Goal: Information Seeking & Learning: Learn about a topic

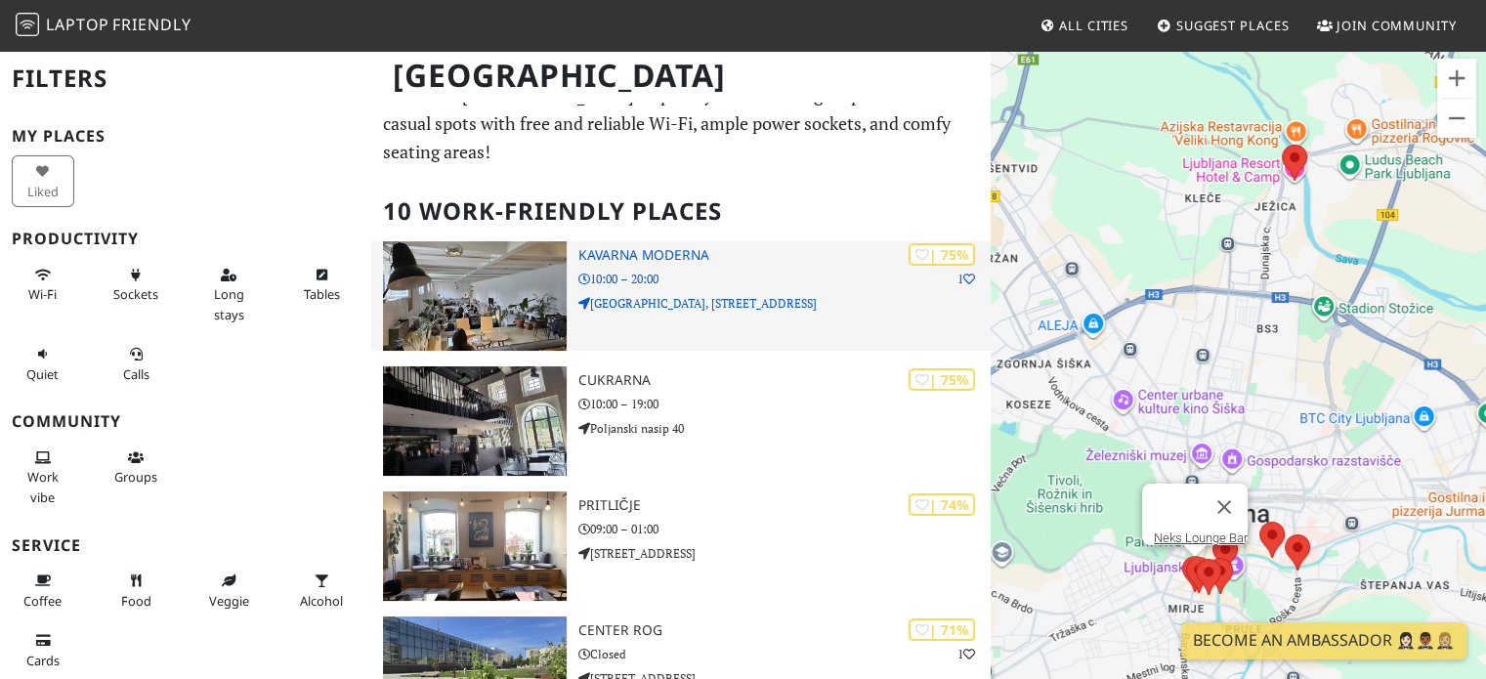
scroll to position [14, 0]
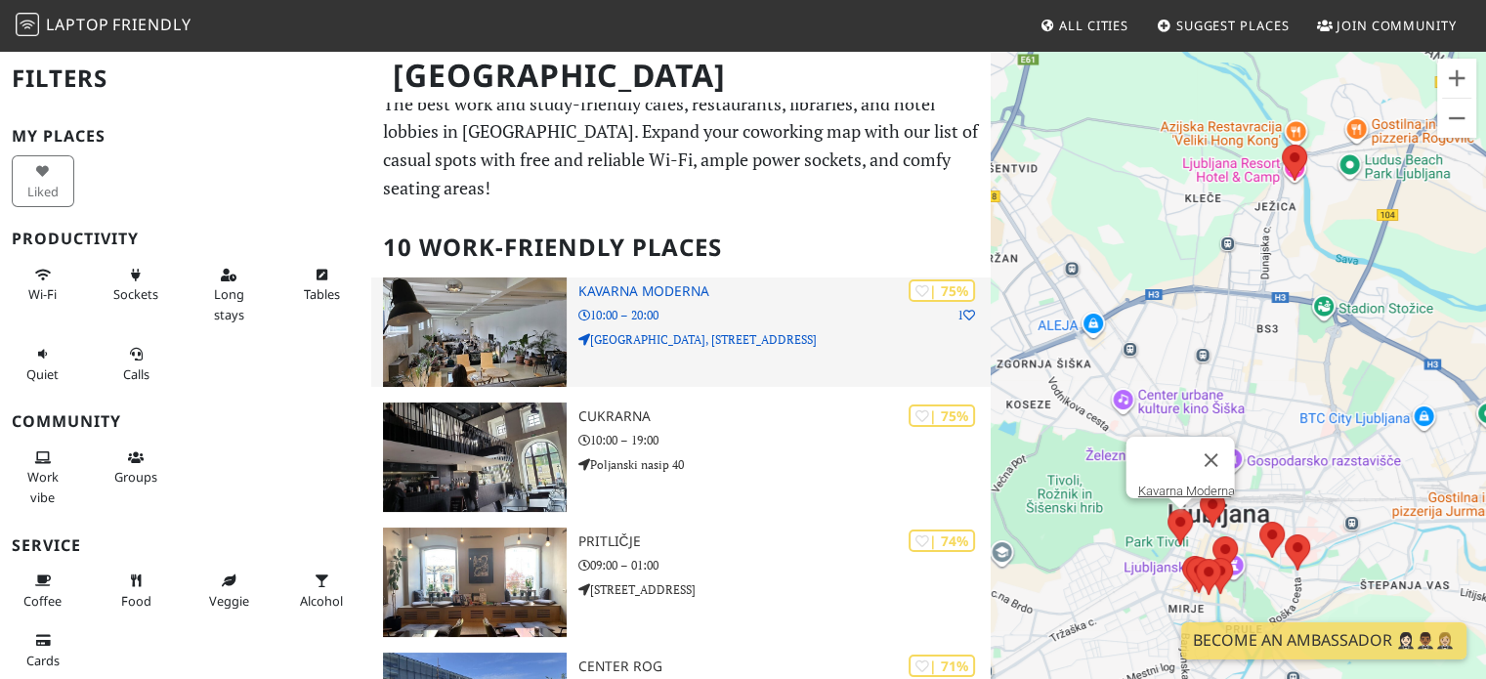
click at [492, 286] on img at bounding box center [474, 331] width 183 height 109
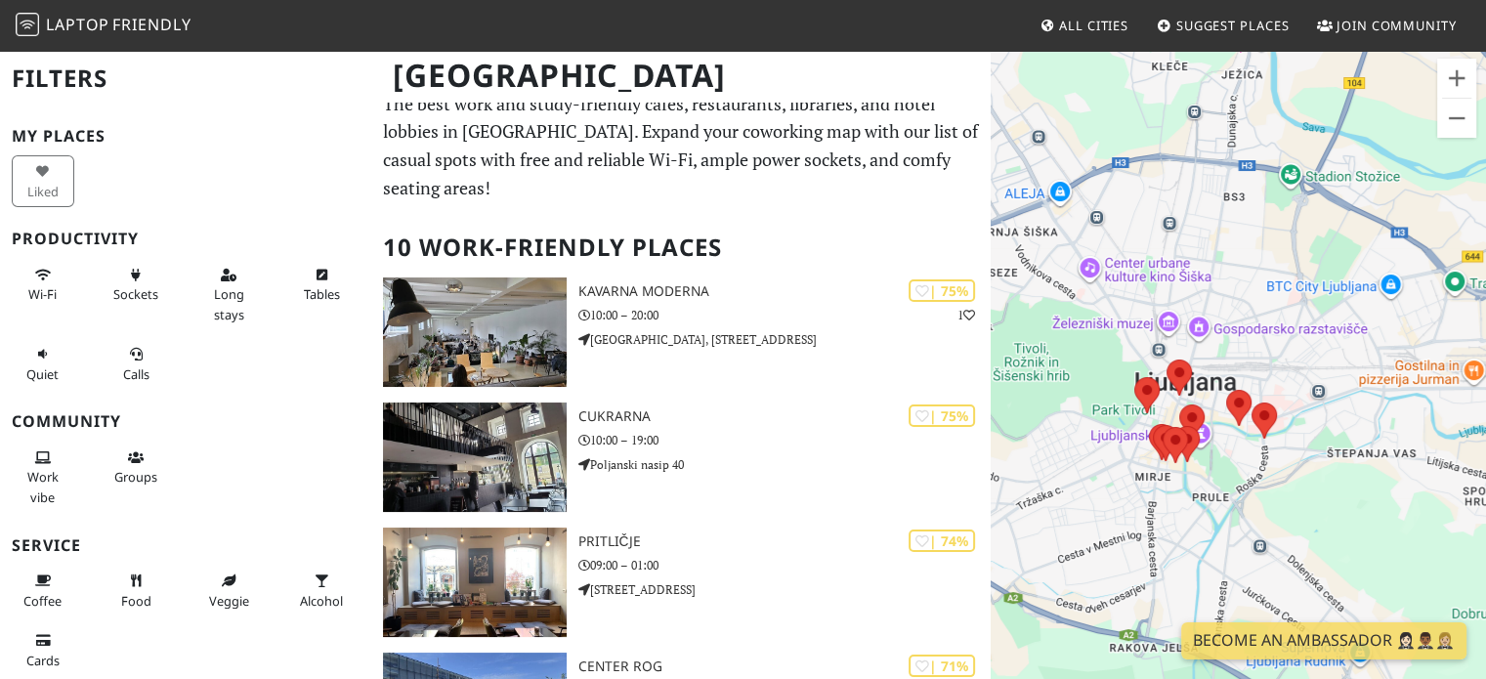
drag, startPoint x: 1231, startPoint y: 368, endPoint x: 1197, endPoint y: 234, distance: 139.1
click at [1197, 234] on div at bounding box center [1238, 388] width 495 height 679
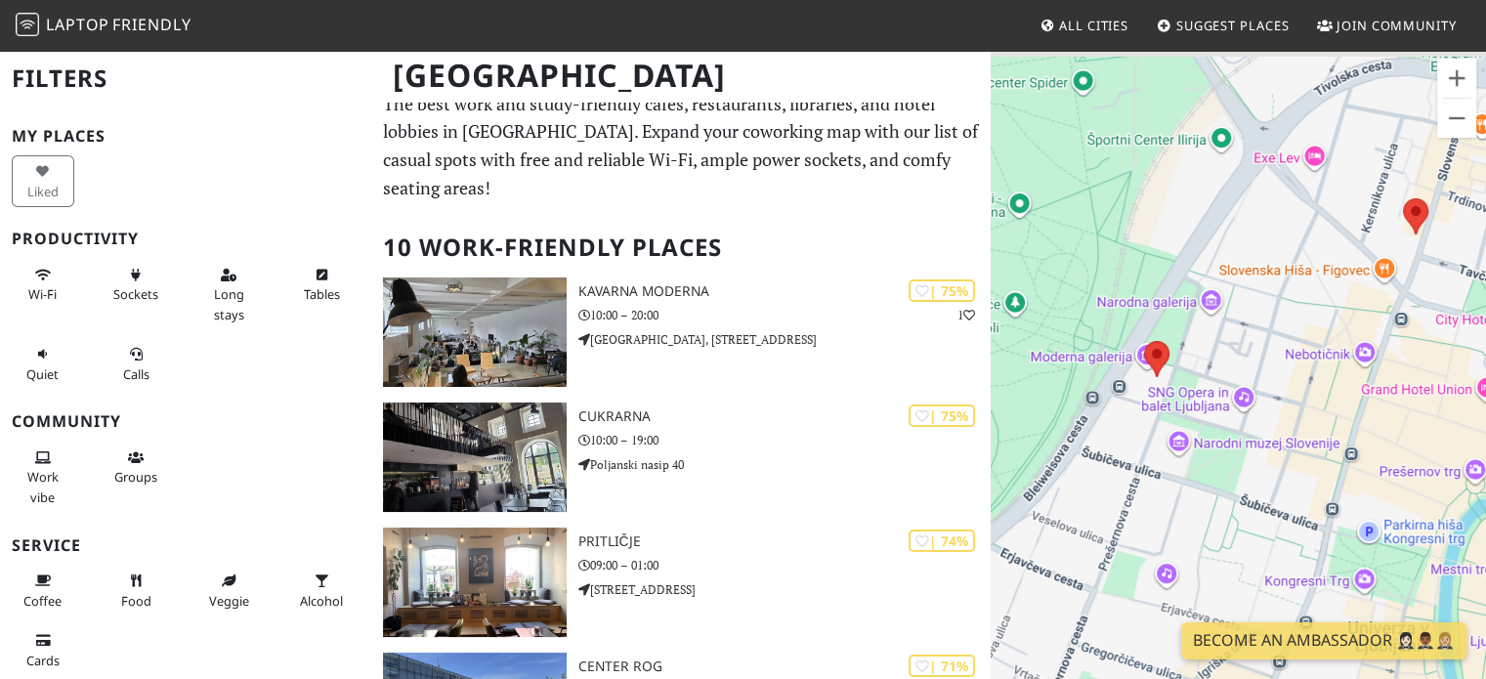
drag, startPoint x: 1187, startPoint y: 349, endPoint x: 1144, endPoint y: 407, distance: 72.7
click at [1144, 407] on div at bounding box center [1238, 388] width 495 height 679
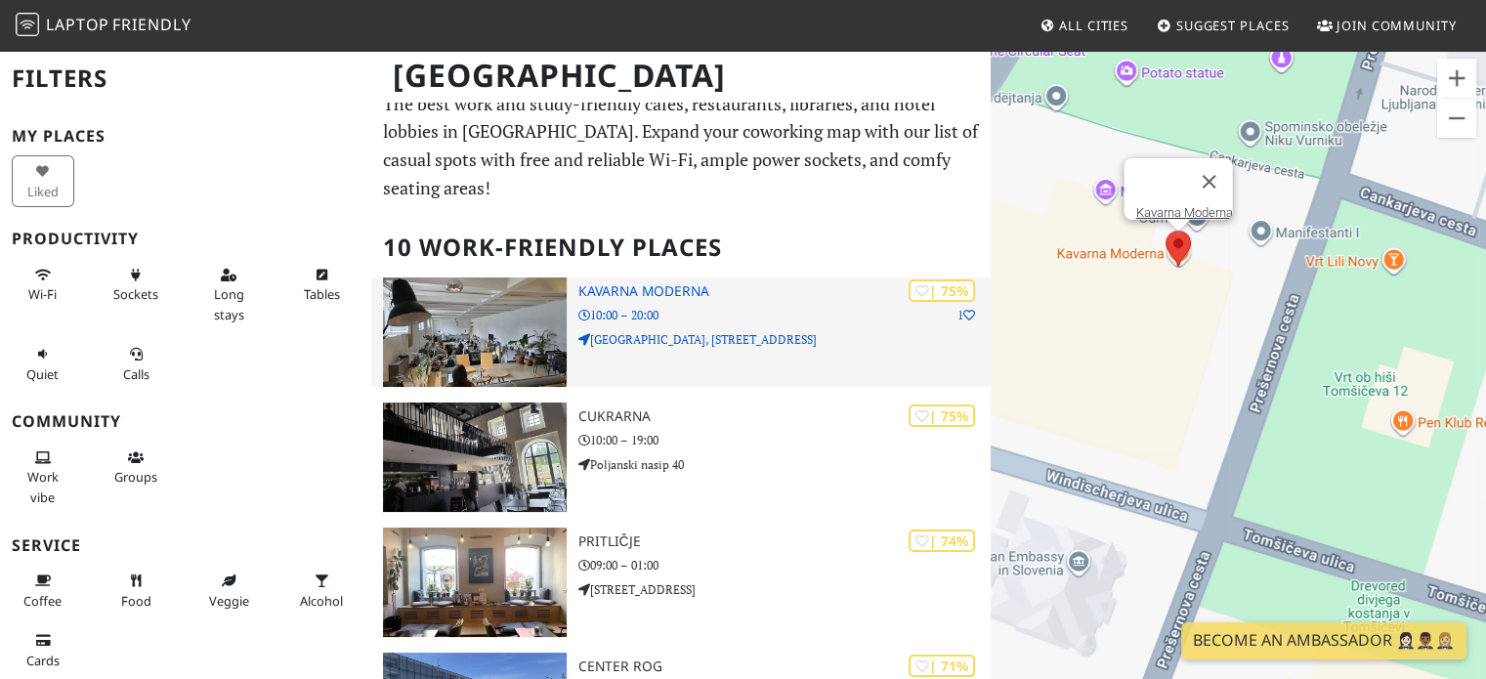
click at [640, 287] on h3 "Kavarna Moderna" at bounding box center [784, 291] width 413 height 17
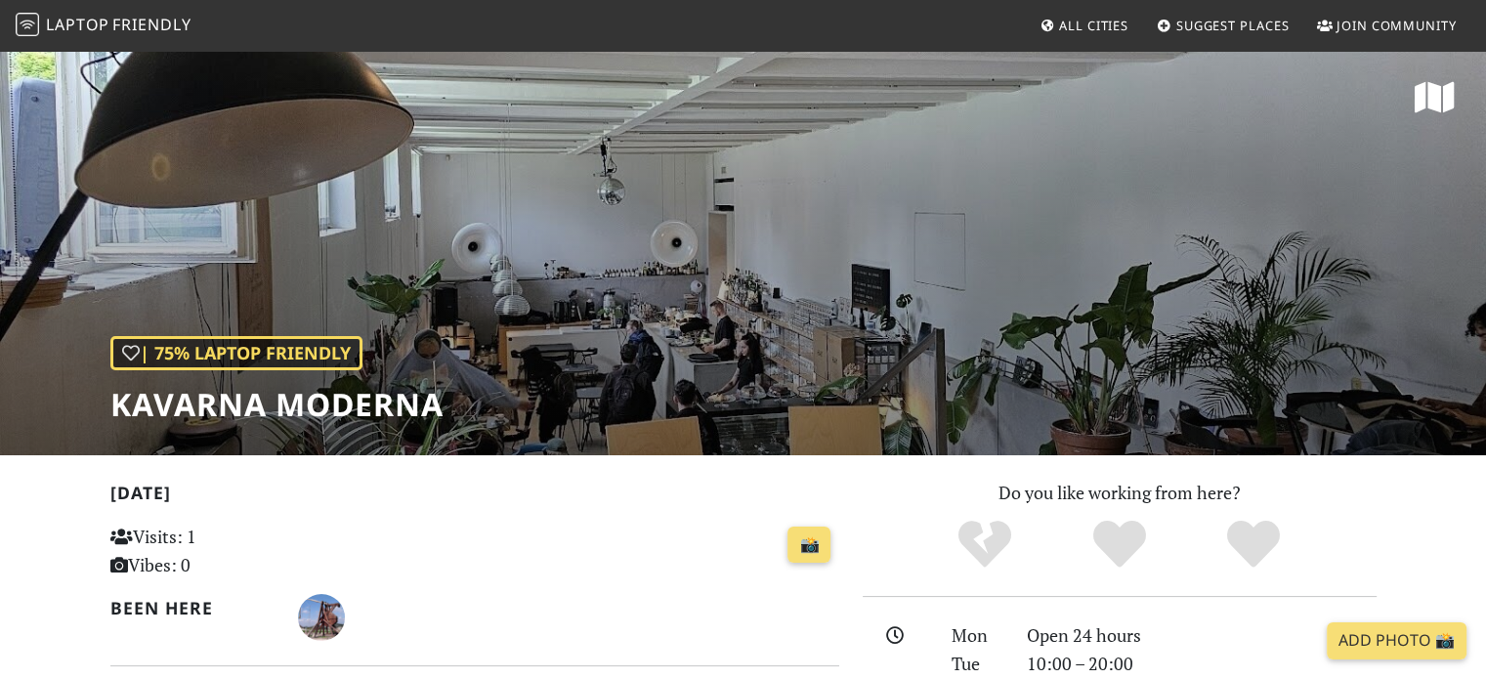
scroll to position [2, 0]
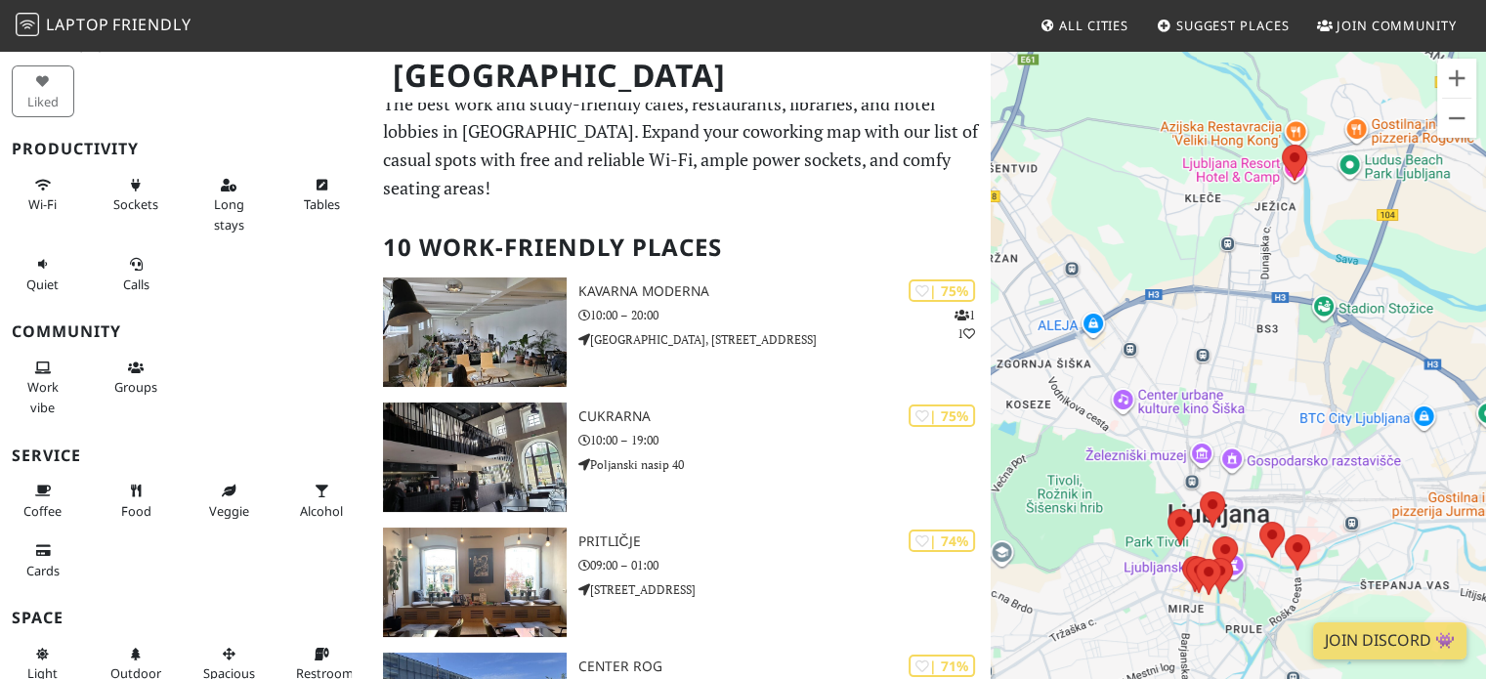
scroll to position [90, 0]
click at [232, 198] on span "Long stays" at bounding box center [229, 213] width 30 height 37
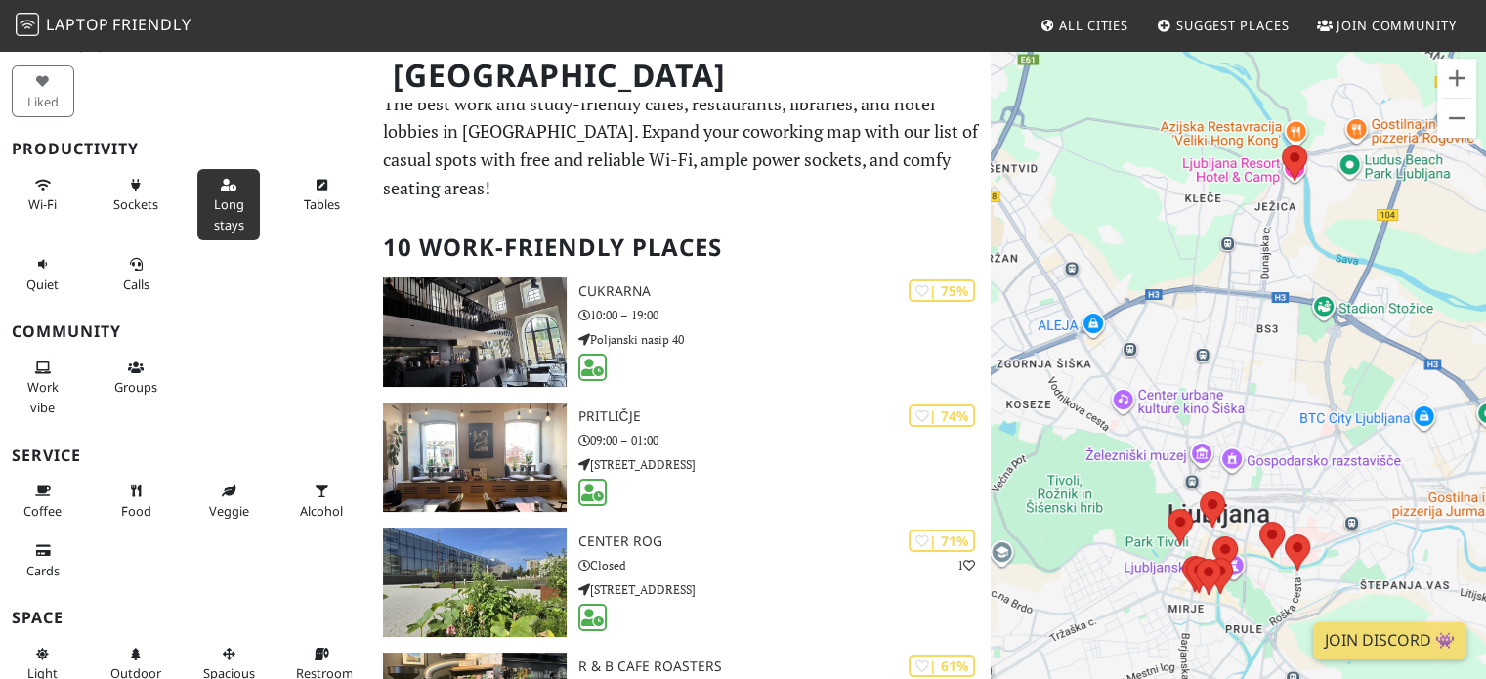
click at [226, 202] on span "Long stays" at bounding box center [229, 213] width 30 height 37
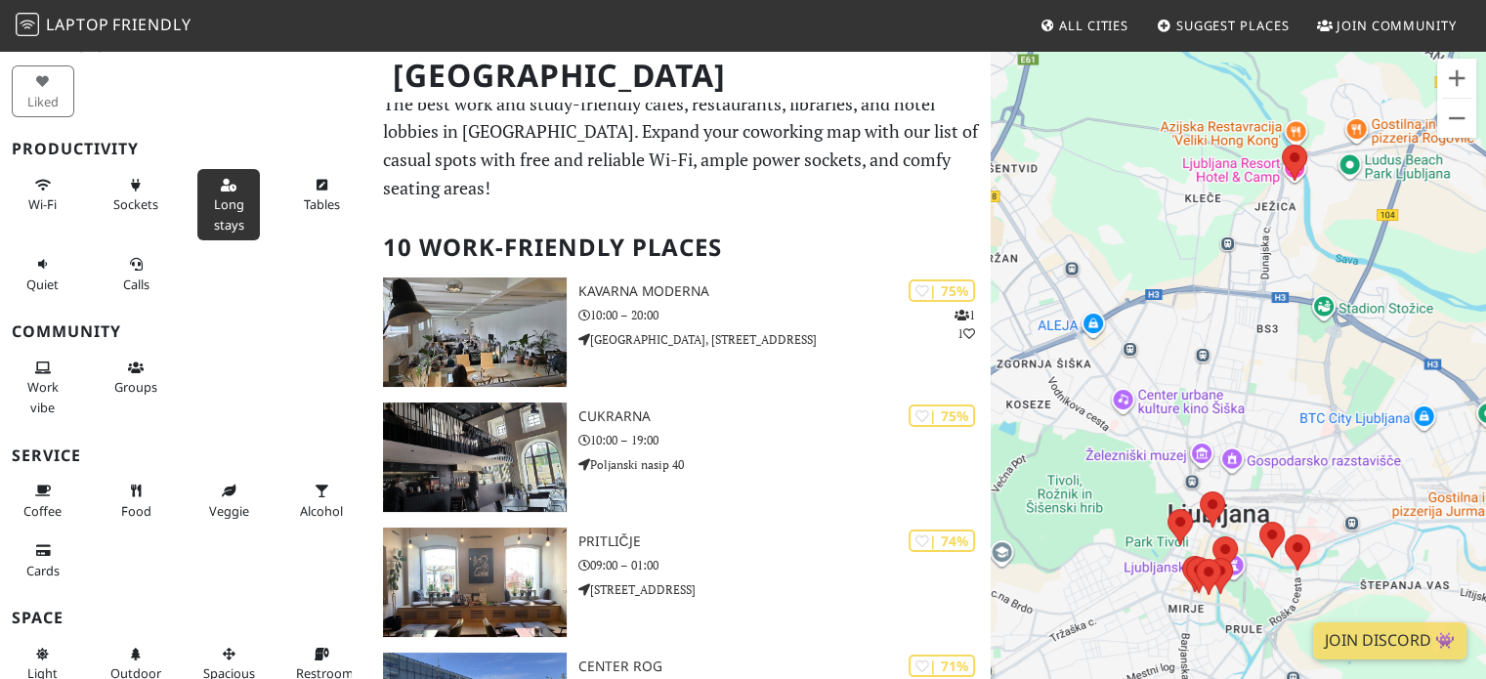
click at [239, 219] on button "Long stays" at bounding box center [228, 204] width 63 height 71
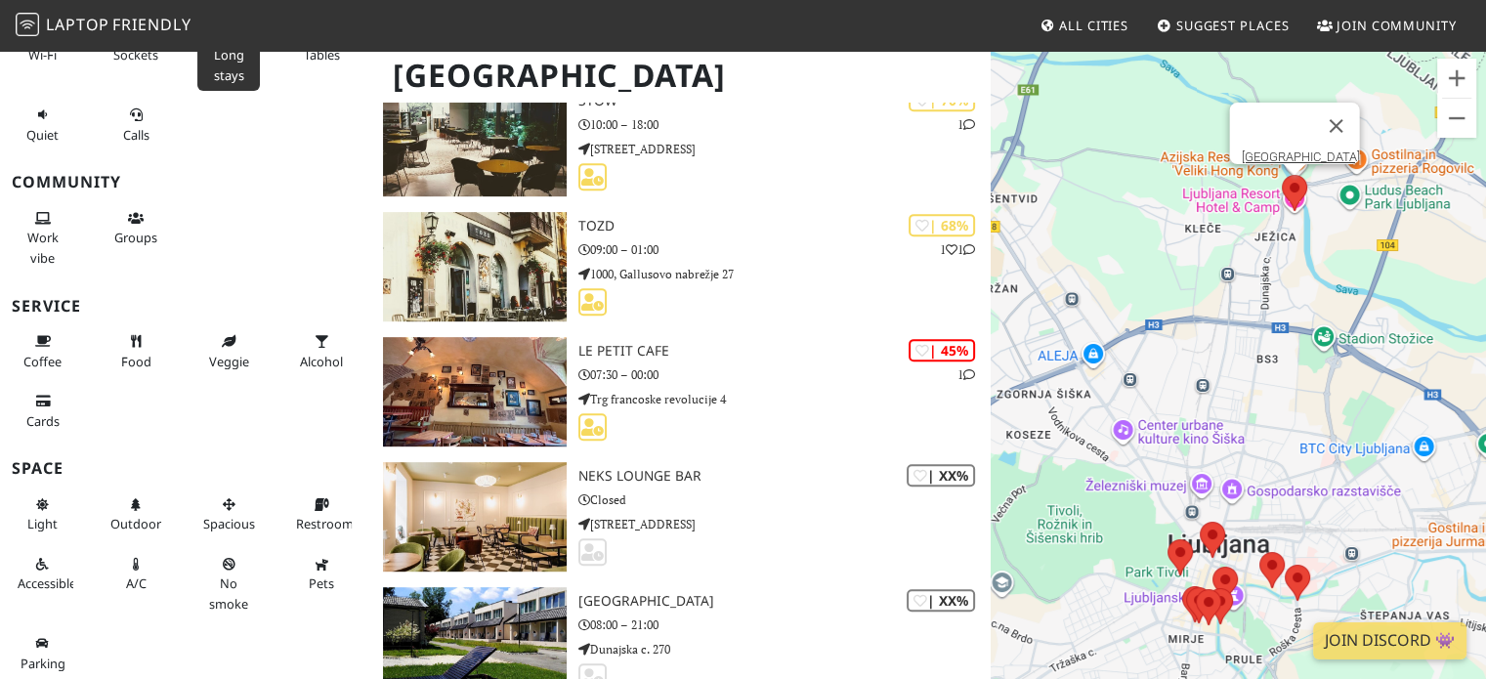
scroll to position [820, 0]
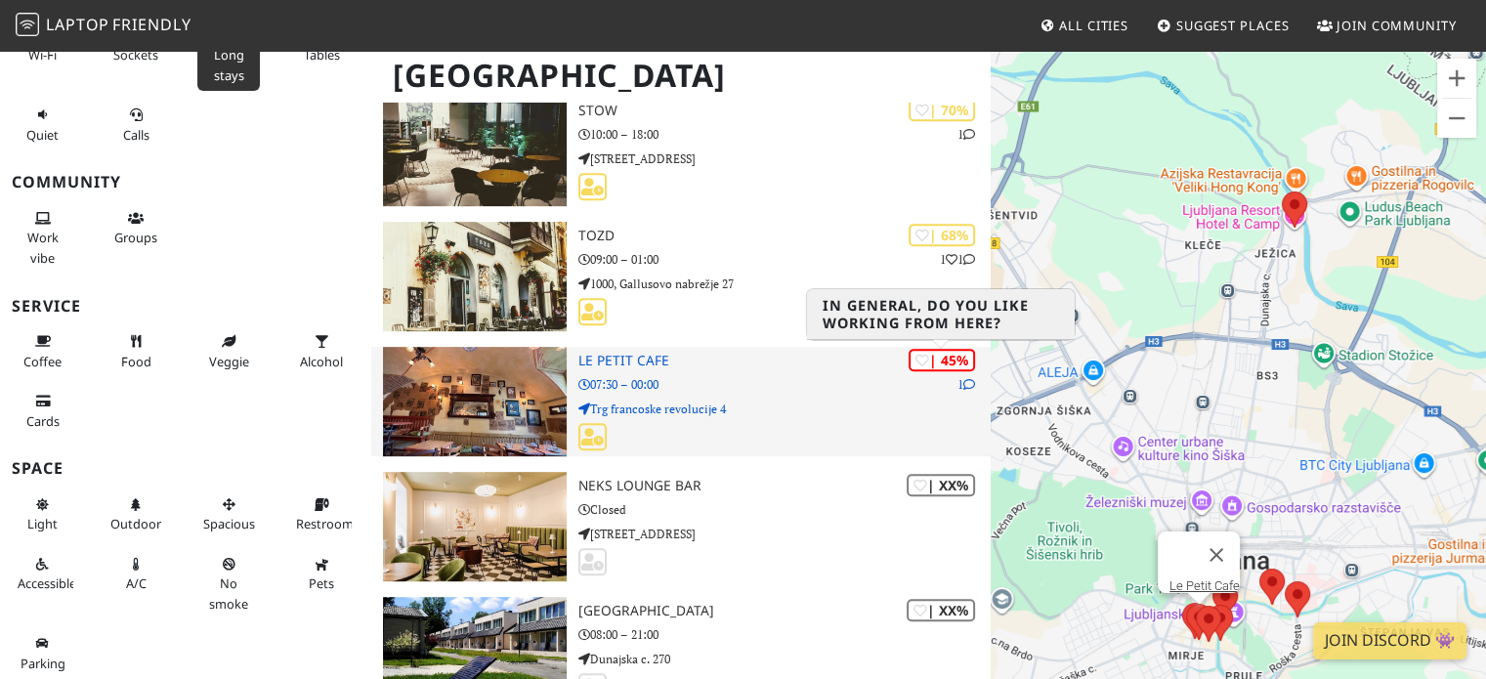
click at [955, 362] on div "| 45%" at bounding box center [942, 360] width 66 height 22
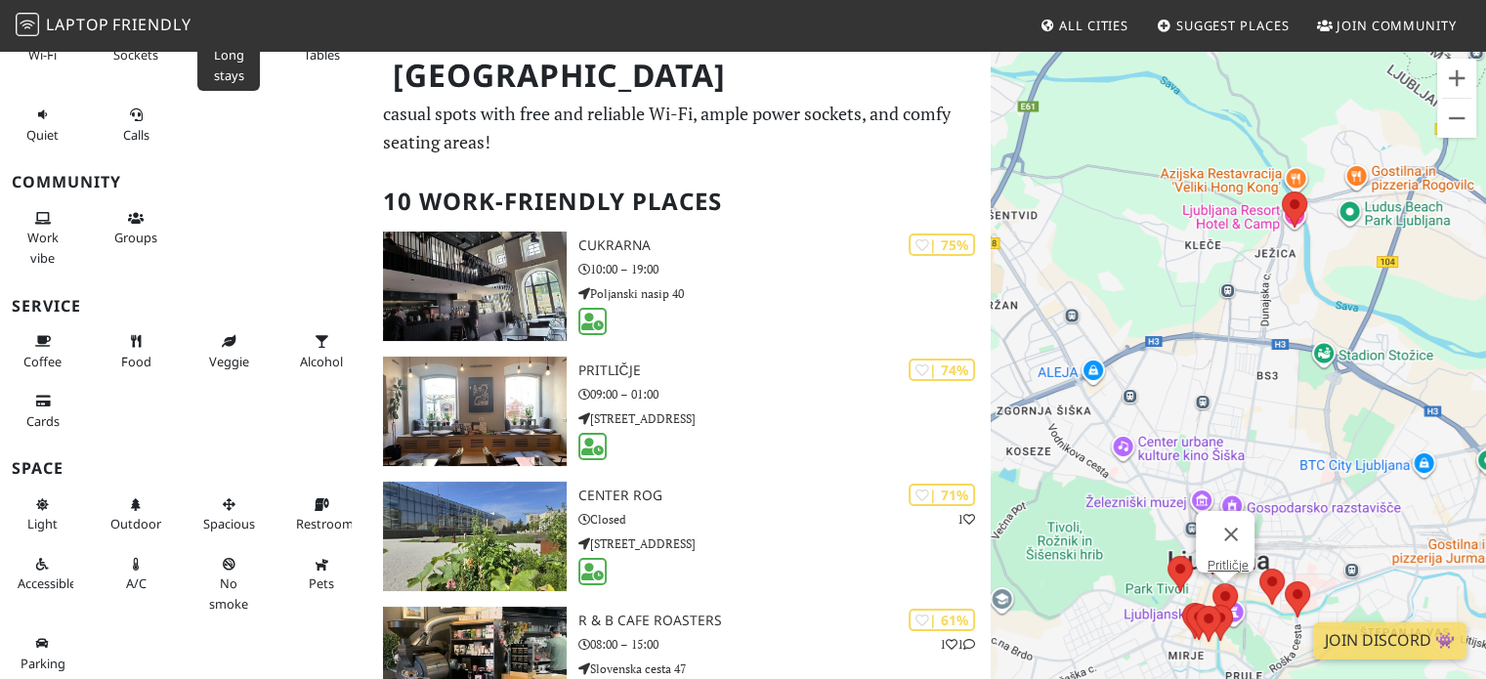
scroll to position [0, 0]
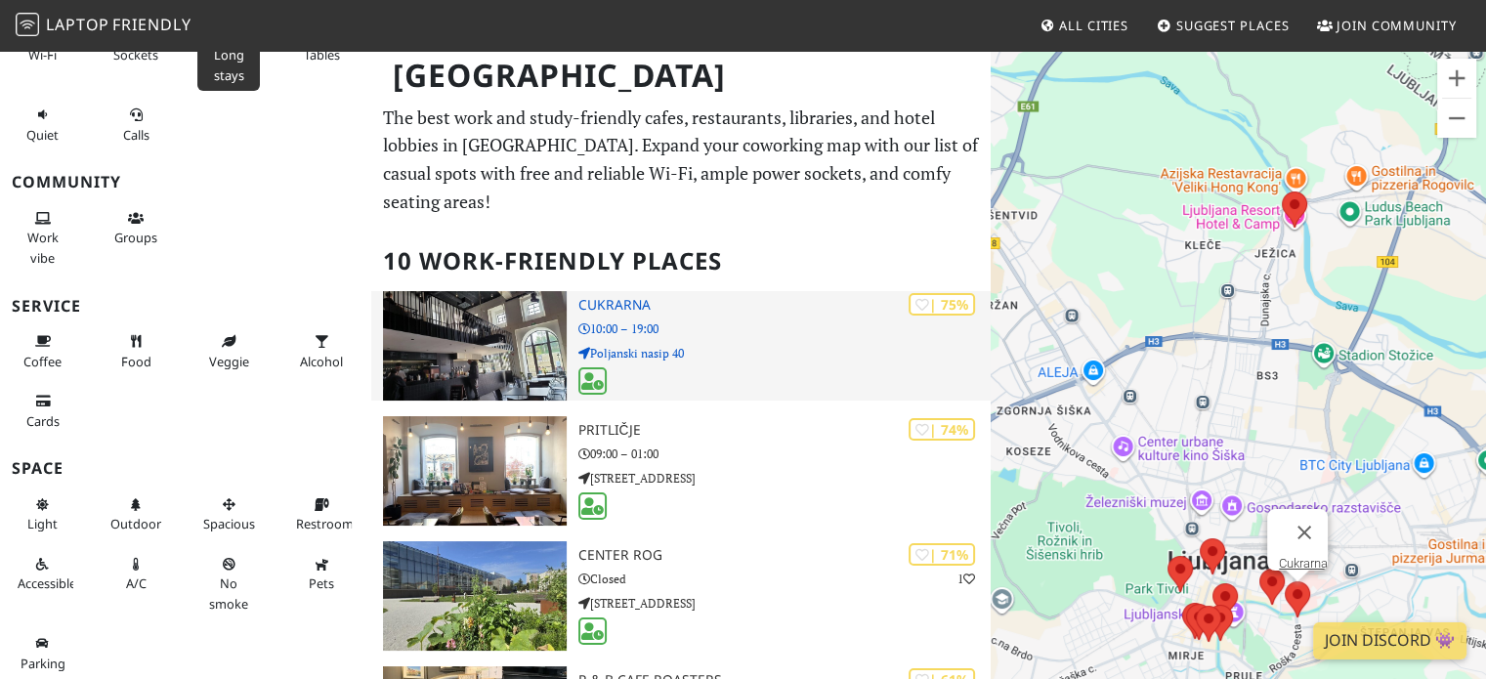
click at [516, 337] on img at bounding box center [474, 345] width 183 height 109
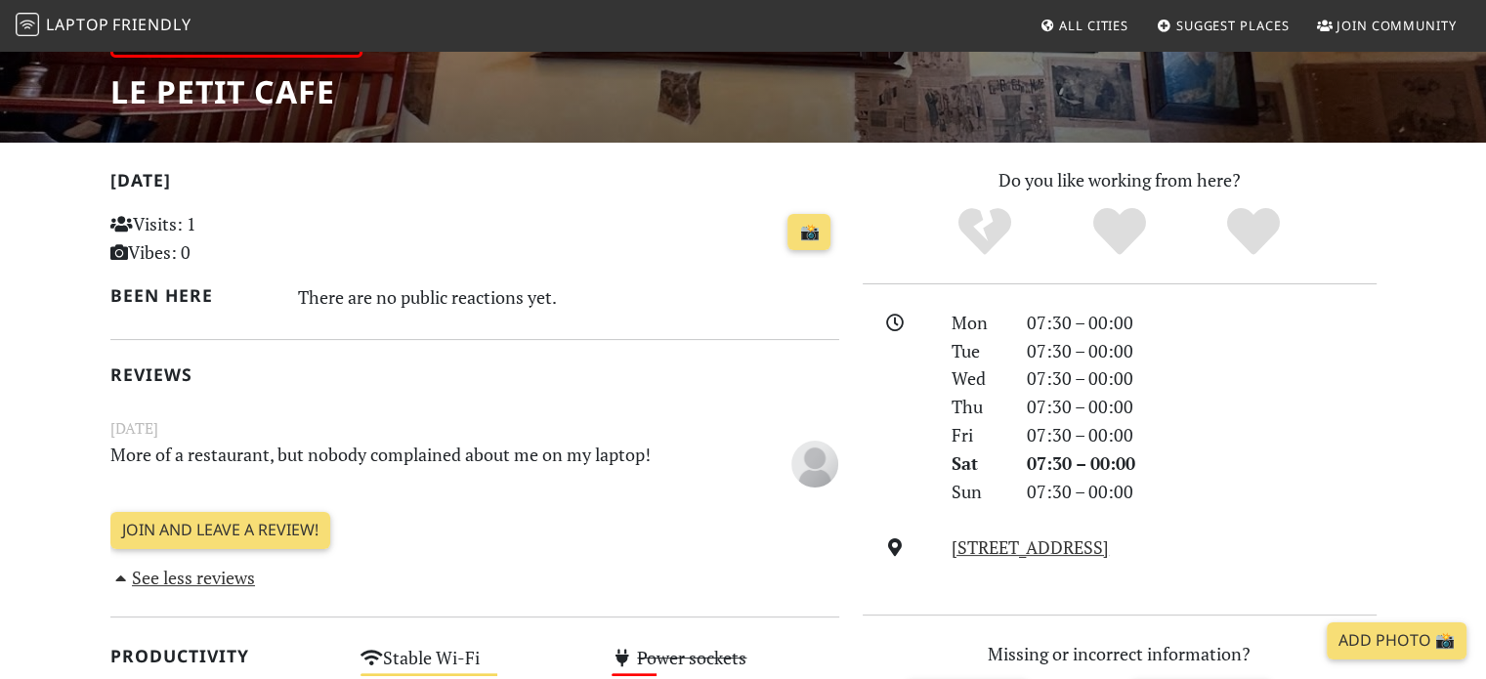
scroll to position [477, 0]
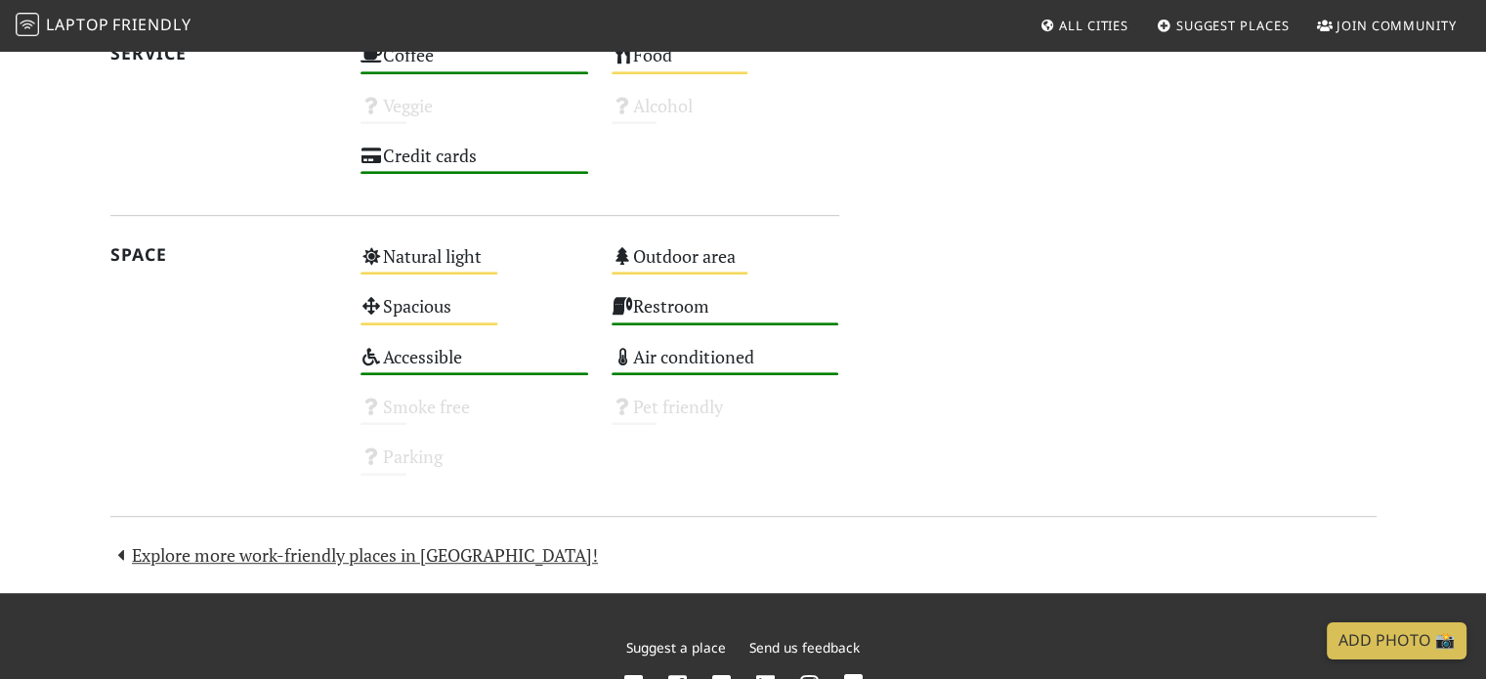
scroll to position [1165, 0]
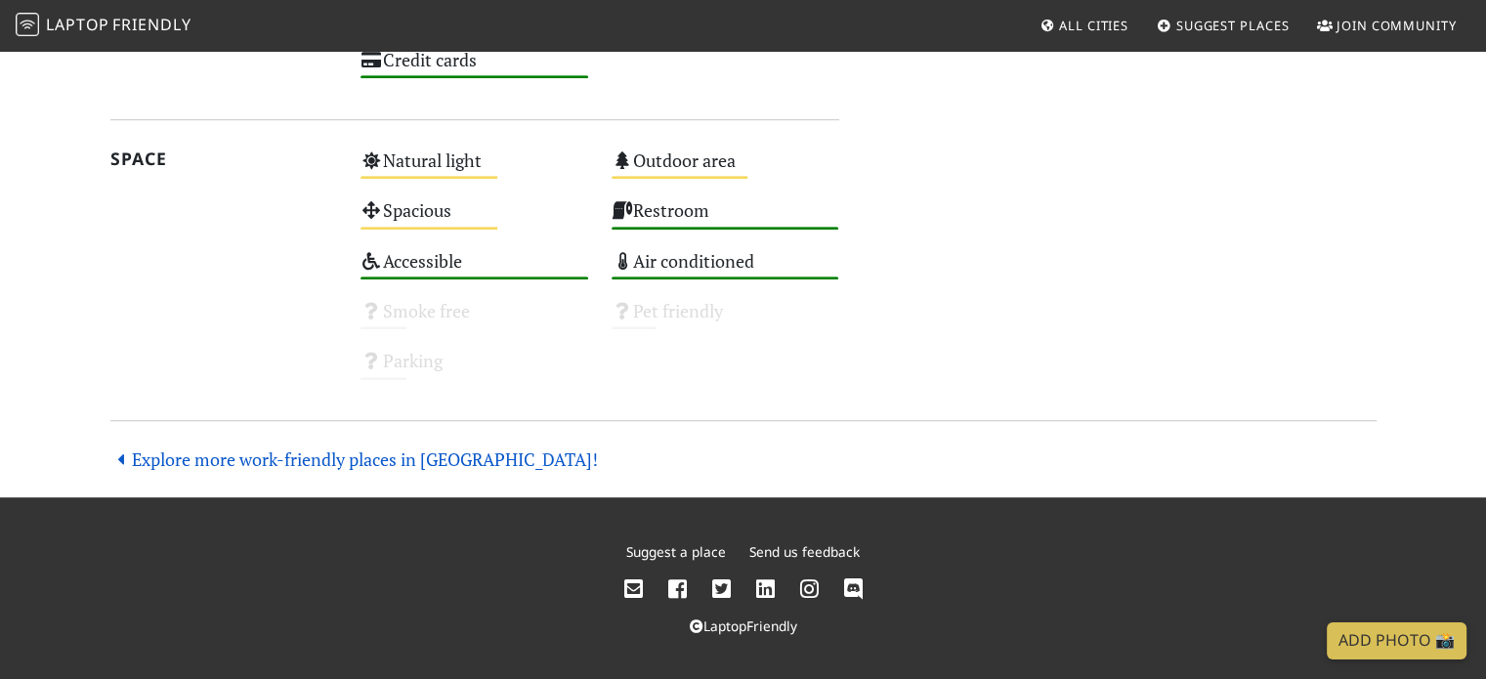
click at [258, 457] on link "Explore more work-friendly places in [GEOGRAPHIC_DATA]!" at bounding box center [354, 458] width 489 height 23
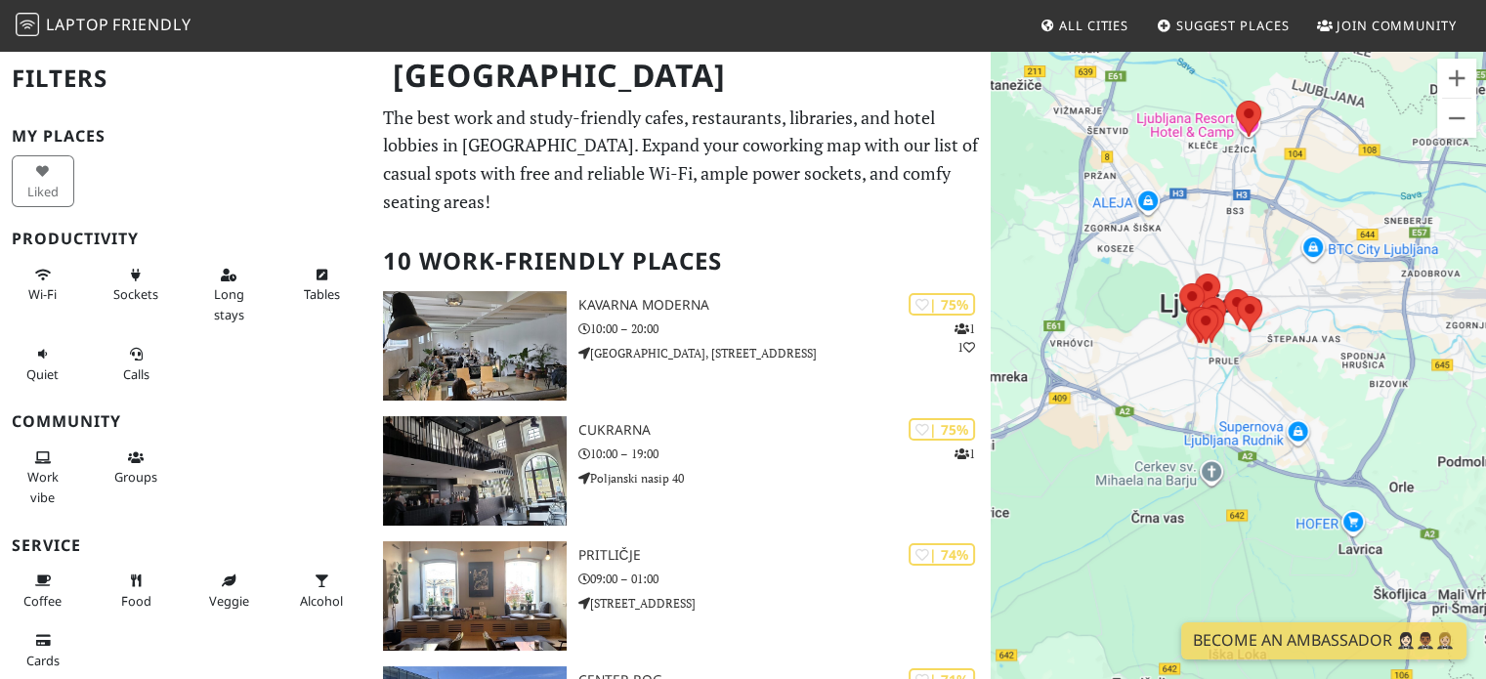
drag, startPoint x: 1134, startPoint y: 362, endPoint x: 1165, endPoint y: 233, distance: 133.4
click at [1165, 233] on div at bounding box center [1238, 388] width 495 height 679
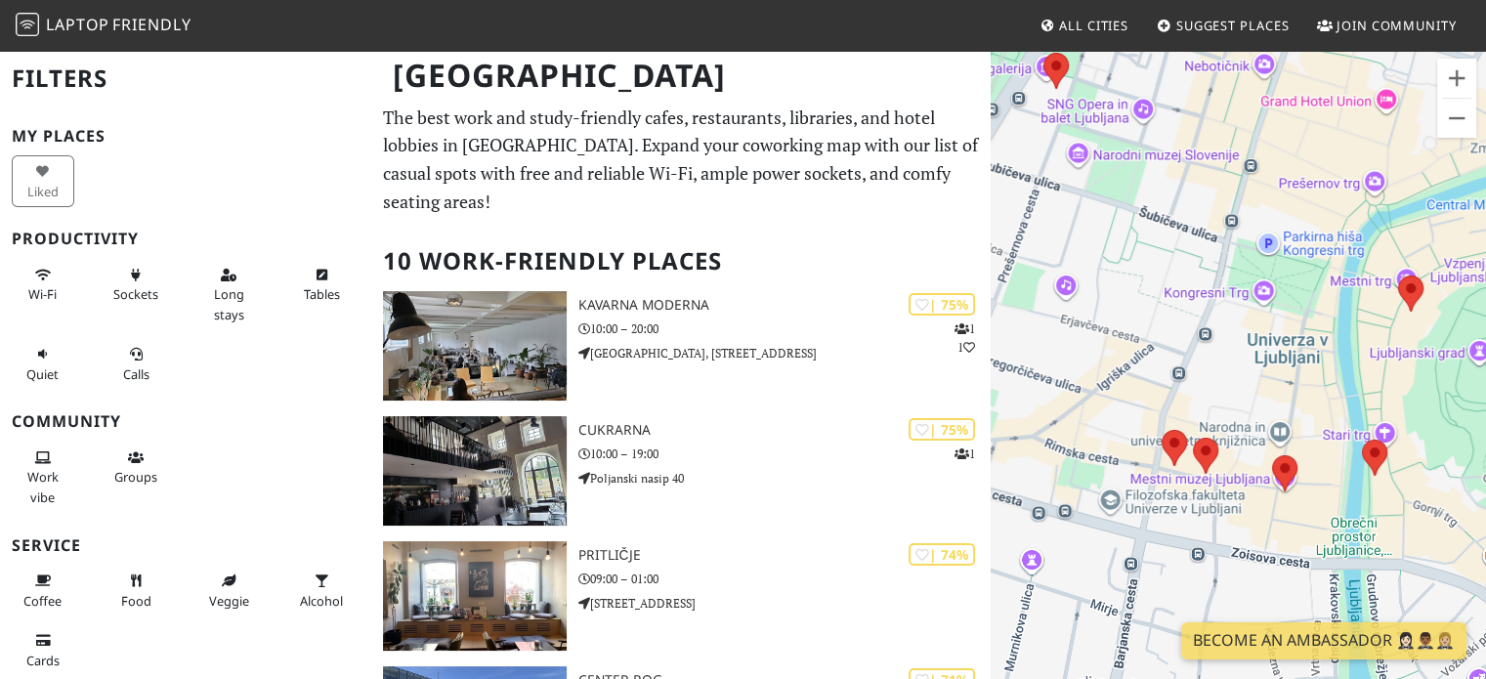
drag, startPoint x: 1189, startPoint y: 438, endPoint x: 1340, endPoint y: 10, distance: 453.9
click at [1340, 10] on body "Laptop Friendly All Cities Suggest Places Join Community Ljubljana Filters My P…" at bounding box center [743, 339] width 1486 height 679
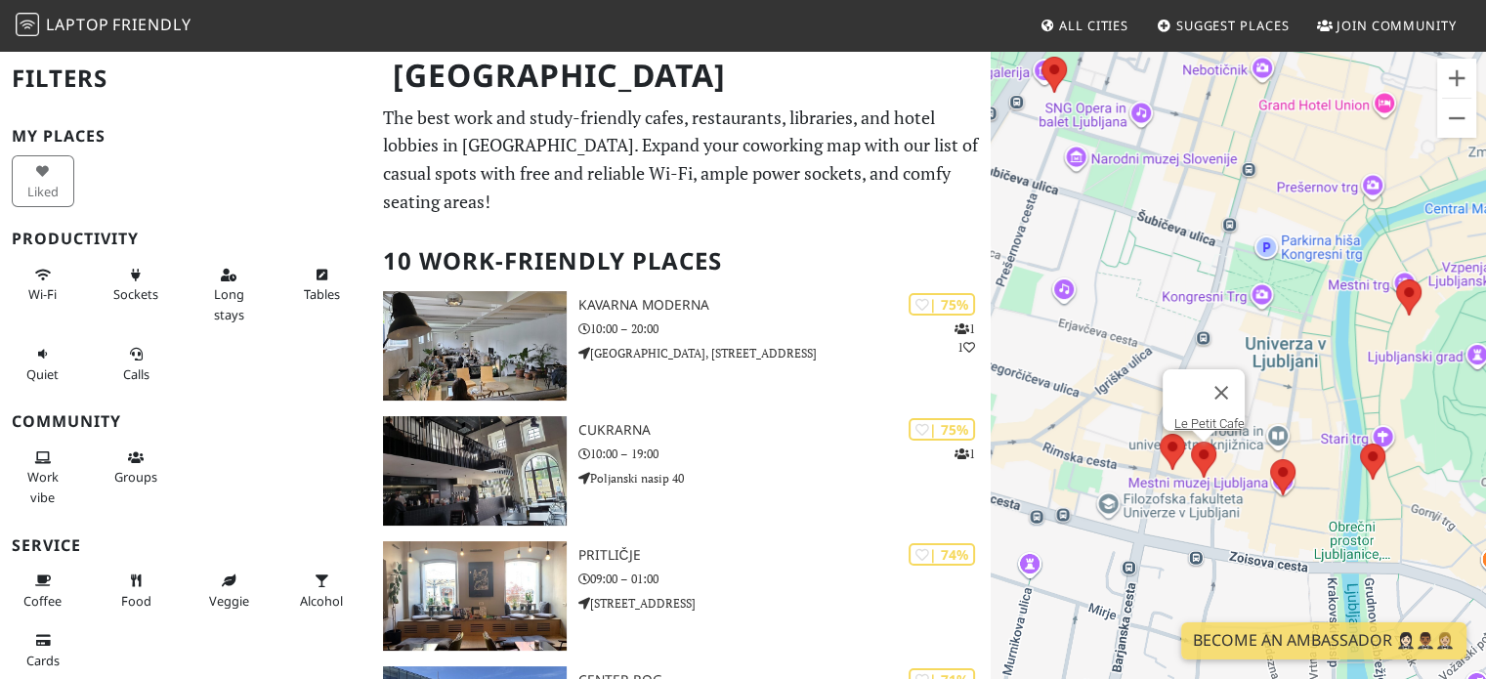
click at [1191, 442] on area at bounding box center [1191, 442] width 0 height 0
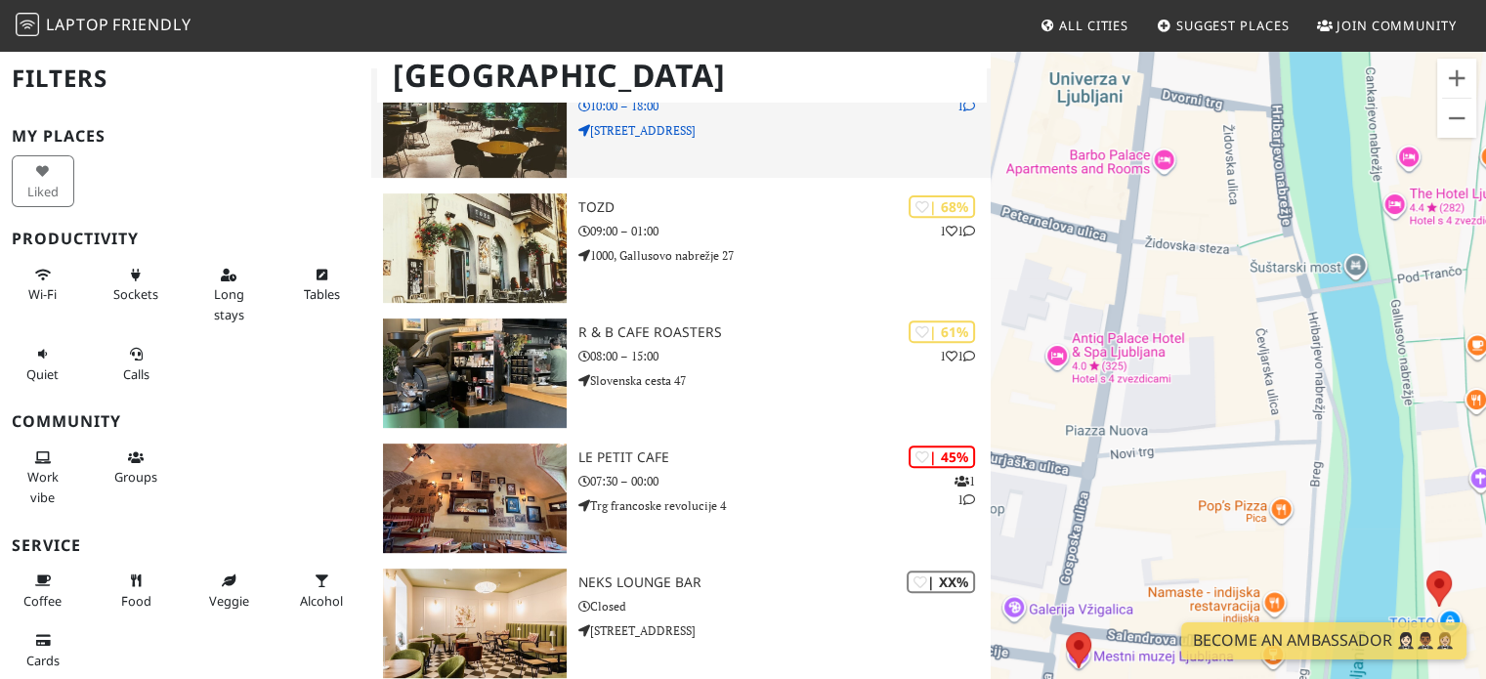
scroll to position [903, 0]
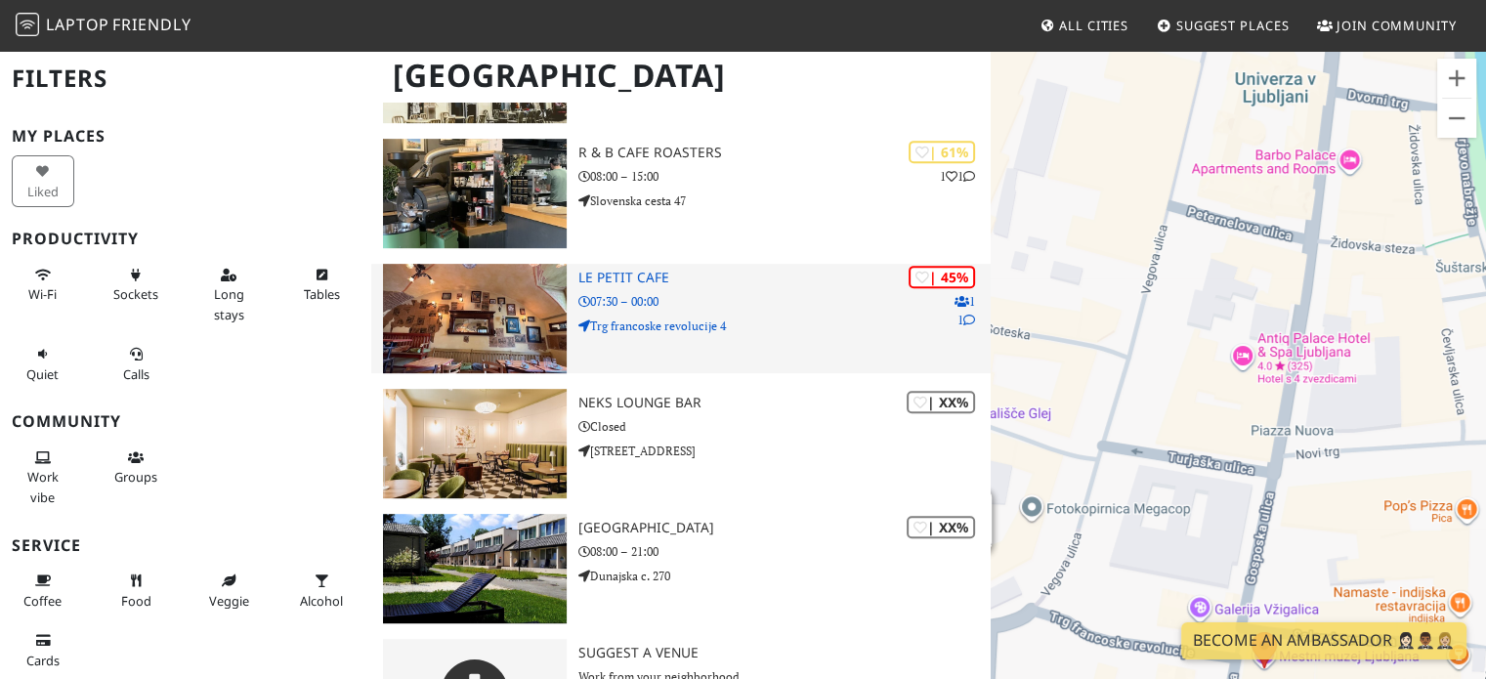
click at [437, 304] on img at bounding box center [474, 318] width 183 height 109
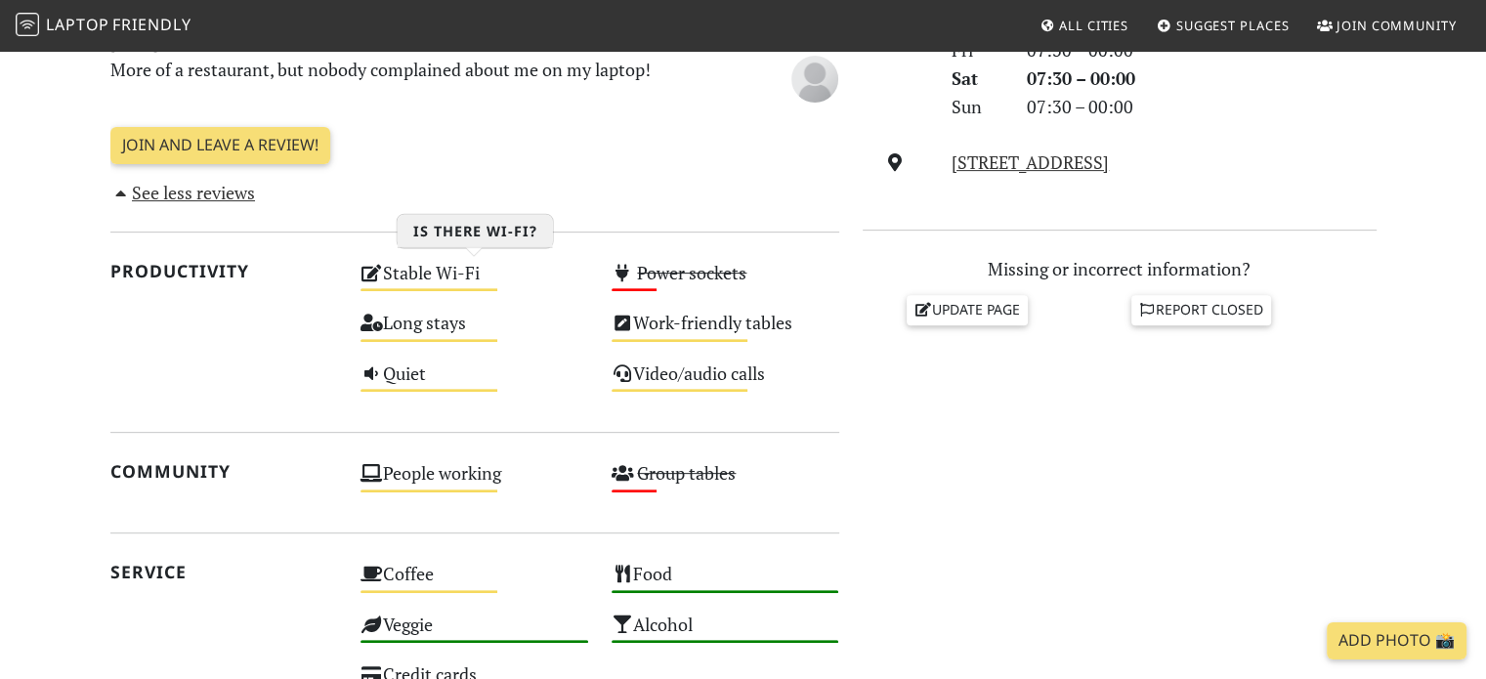
scroll to position [696, 0]
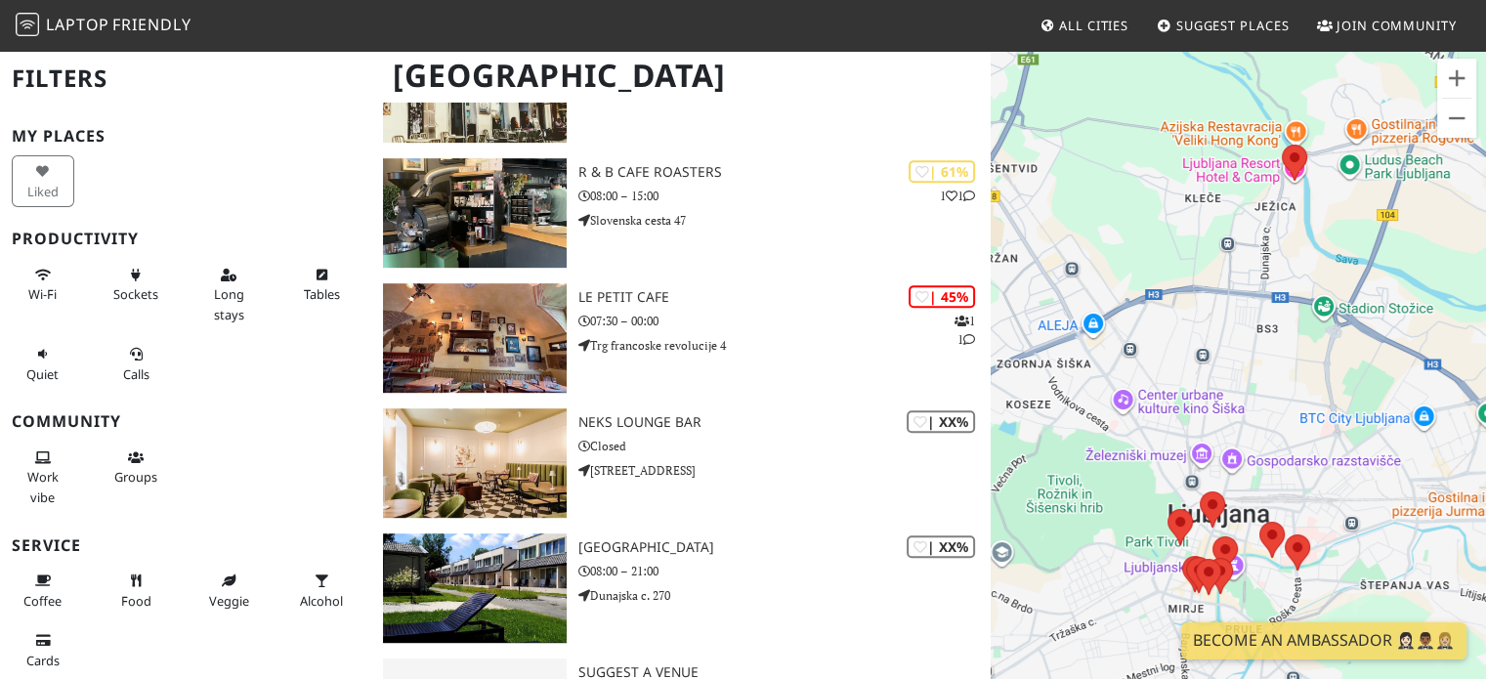
scroll to position [890, 0]
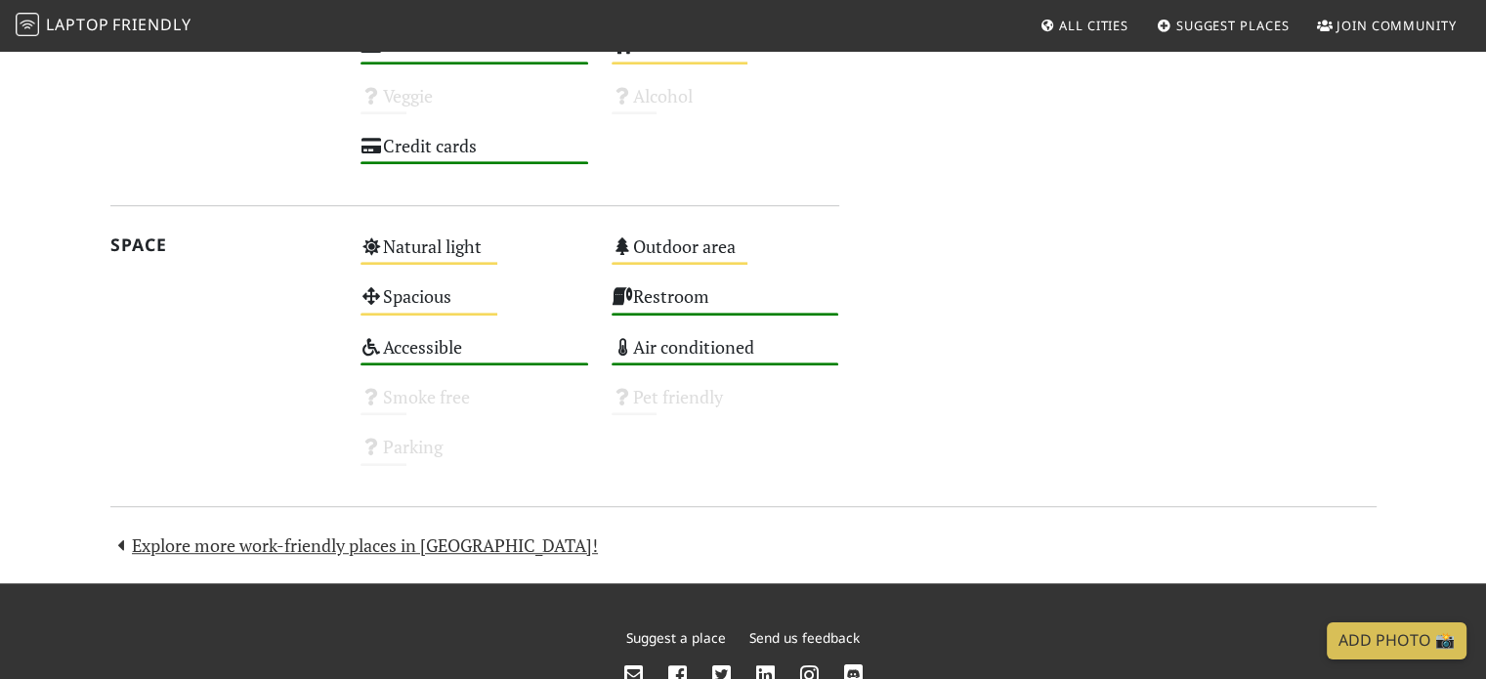
scroll to position [1165, 0]
